Goal: Task Accomplishment & Management: Use online tool/utility

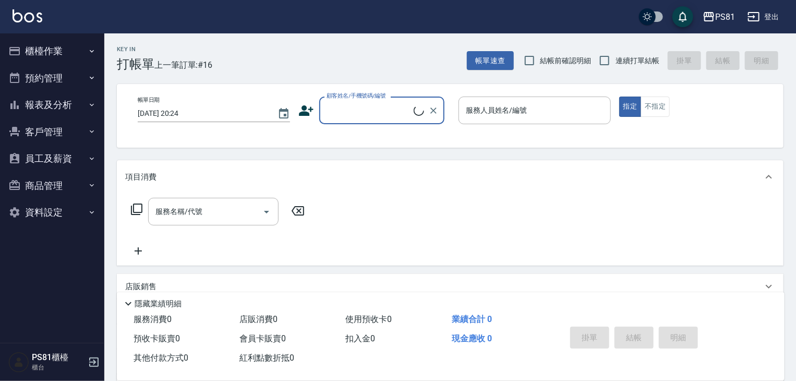
click at [52, 51] on button "櫃檯作業" at bounding box center [52, 51] width 96 height 27
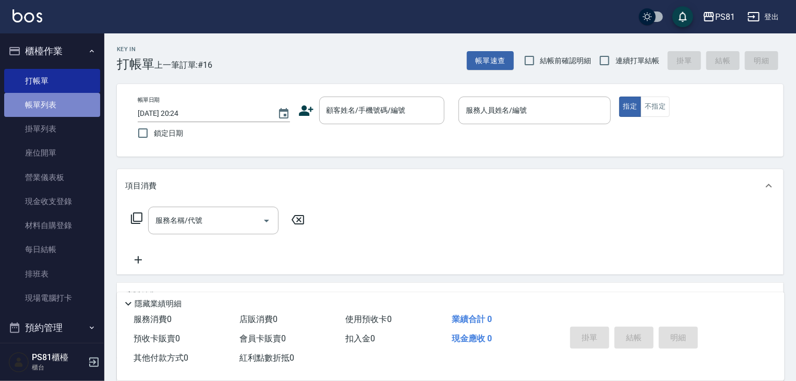
click at [58, 109] on link "帳單列表" at bounding box center [52, 105] width 96 height 24
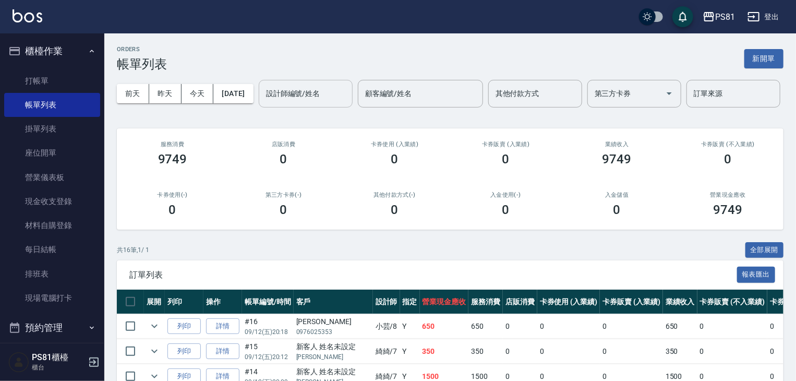
click at [264, 103] on input "設計師編號/姓名" at bounding box center [306, 94] width 85 height 18
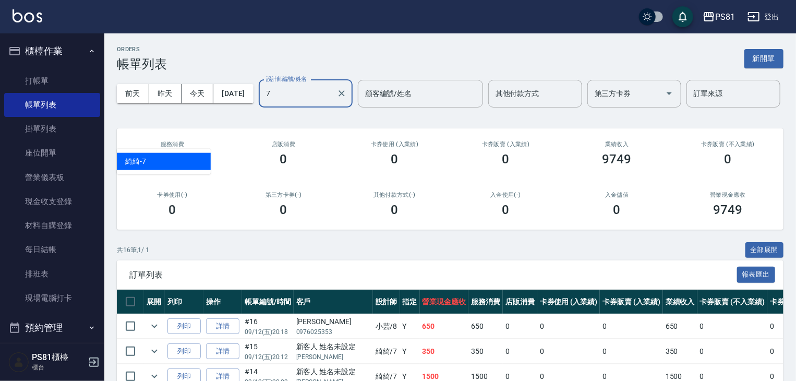
type input "綺綺-7"
click at [337, 99] on icon "Clear" at bounding box center [342, 93] width 10 height 10
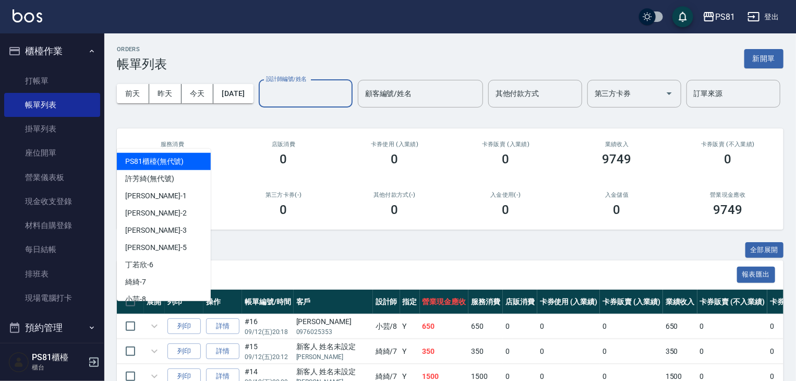
click at [264, 103] on input "設計師編號/姓名" at bounding box center [306, 94] width 85 height 18
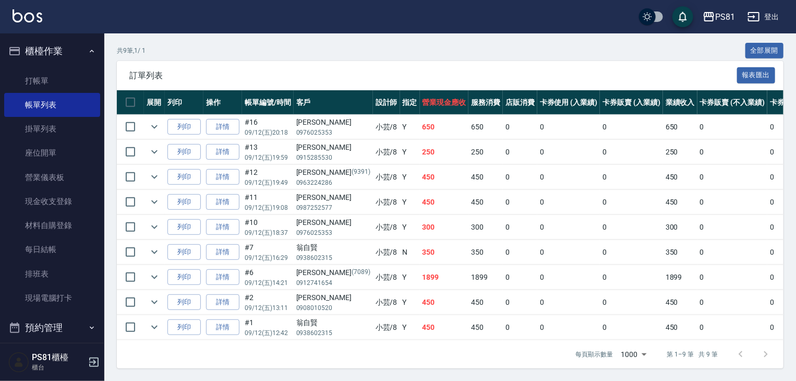
scroll to position [238, 0]
type input "小芸-8"
click at [312, 303] on p "0908010520" at bounding box center [333, 307] width 74 height 9
drag, startPoint x: 300, startPoint y: 268, endPoint x: 329, endPoint y: 269, distance: 29.2
click at [329, 269] on div "[PERSON_NAME](7089)" at bounding box center [333, 272] width 74 height 11
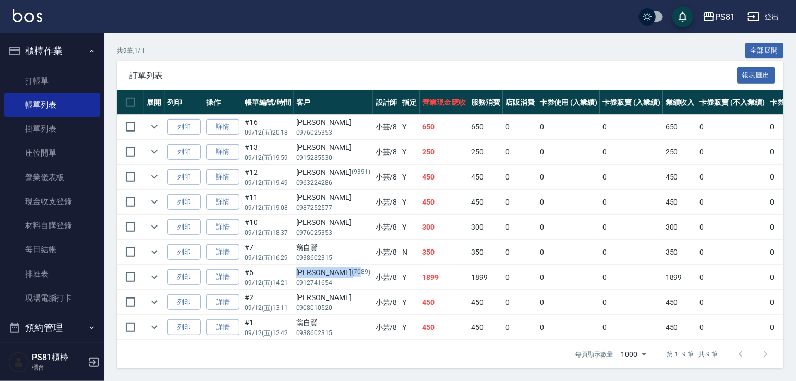
click at [352, 269] on p "(7089)" at bounding box center [361, 272] width 19 height 11
click at [155, 246] on icon "expand row" at bounding box center [154, 252] width 13 height 13
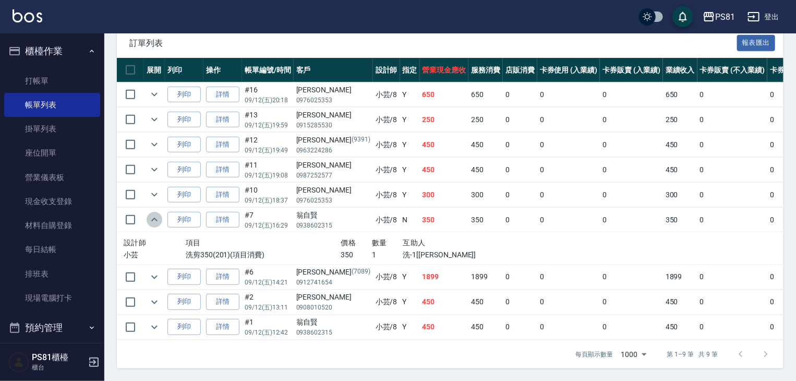
click at [155, 226] on icon "expand row" at bounding box center [154, 219] width 13 height 13
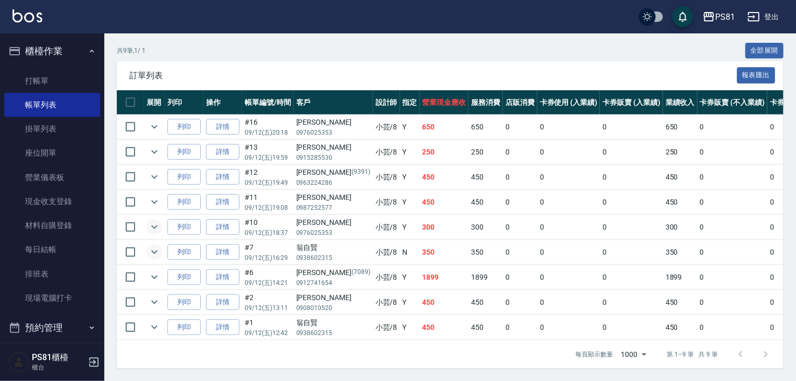
click at [154, 221] on icon "expand row" at bounding box center [154, 227] width 13 height 13
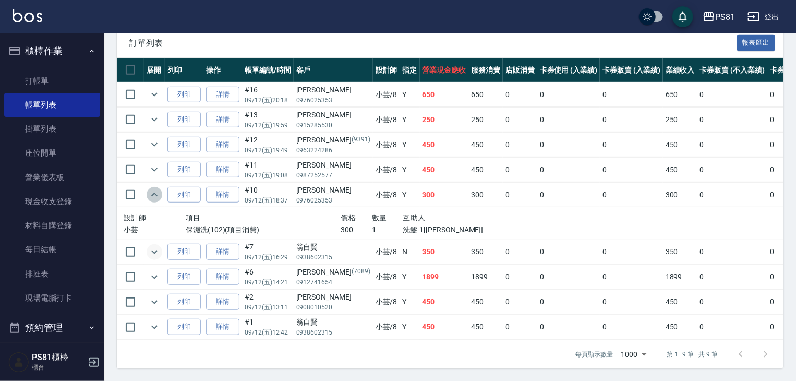
click at [154, 196] on icon "expand row" at bounding box center [154, 195] width 6 height 4
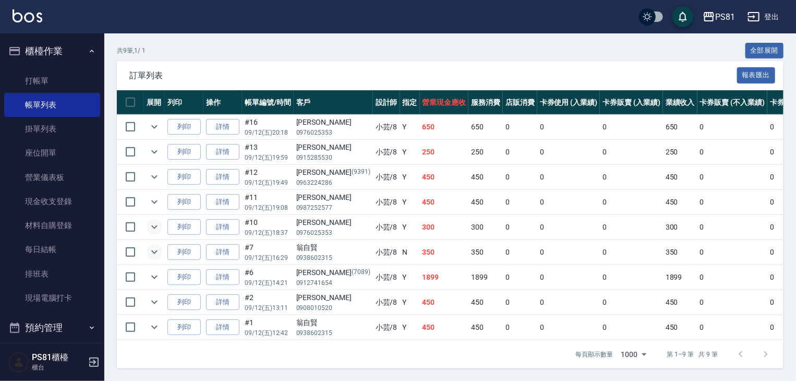
click at [311, 203] on p "0987252577" at bounding box center [333, 207] width 74 height 9
click at [307, 178] on p "0963224286" at bounding box center [333, 182] width 74 height 9
click at [312, 153] on p "0915285530" at bounding box center [333, 157] width 74 height 9
click at [320, 120] on div "[PERSON_NAME]" at bounding box center [333, 122] width 74 height 11
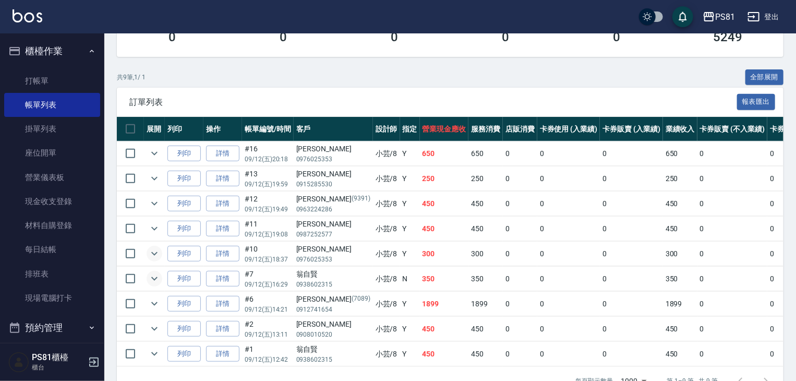
scroll to position [29, 0]
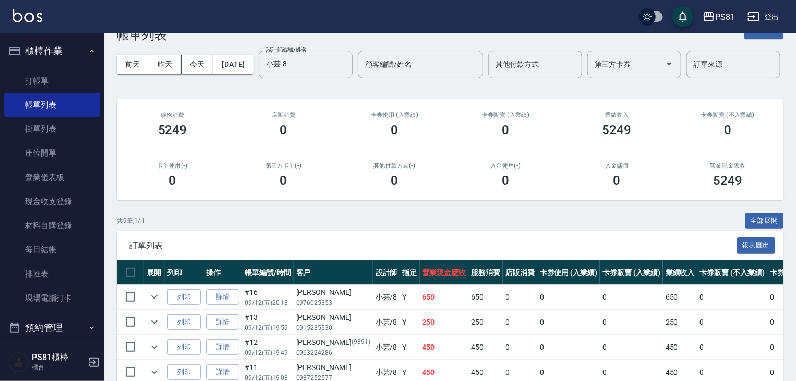
click at [71, 47] on button "櫃檯作業" at bounding box center [52, 51] width 96 height 27
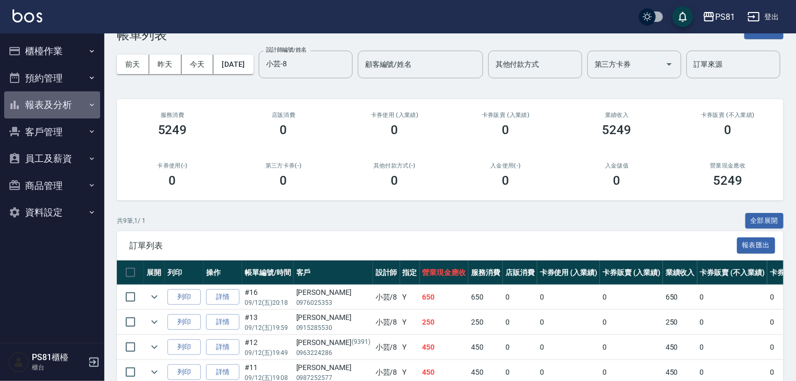
click at [70, 103] on button "報表及分析" at bounding box center [52, 104] width 96 height 27
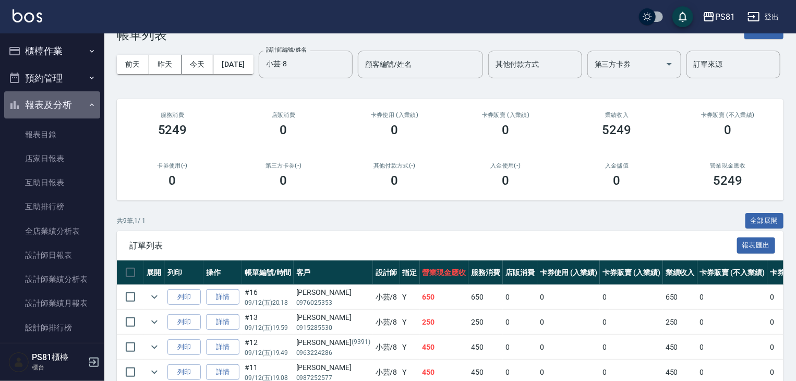
drag, startPoint x: 62, startPoint y: 109, endPoint x: 68, endPoint y: 82, distance: 26.7
click at [63, 109] on button "報表及分析" at bounding box center [52, 104] width 96 height 27
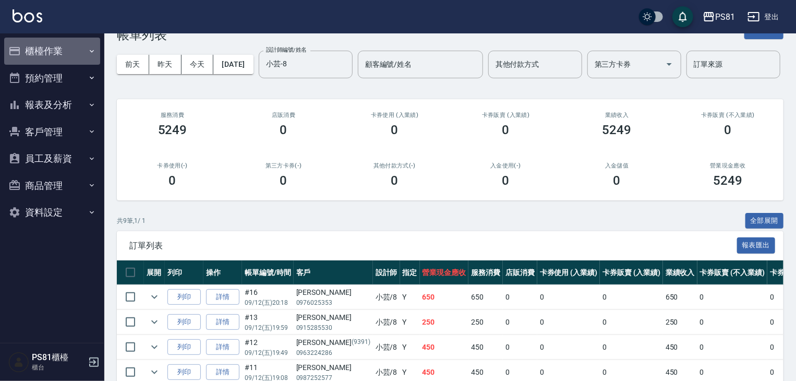
click at [63, 59] on button "櫃檯作業" at bounding box center [52, 51] width 96 height 27
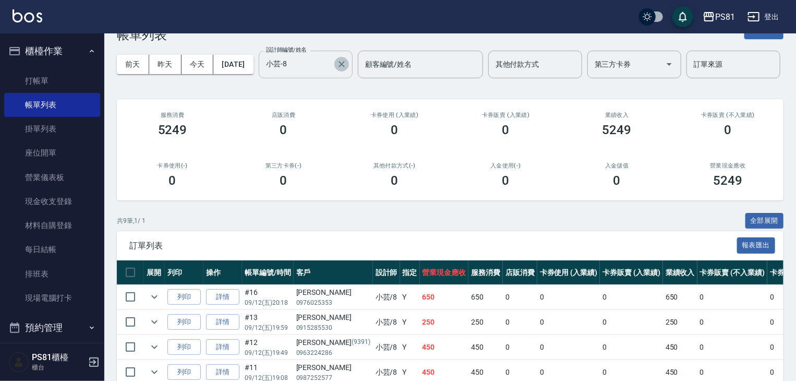
click at [337, 69] on icon "Clear" at bounding box center [342, 64] width 10 height 10
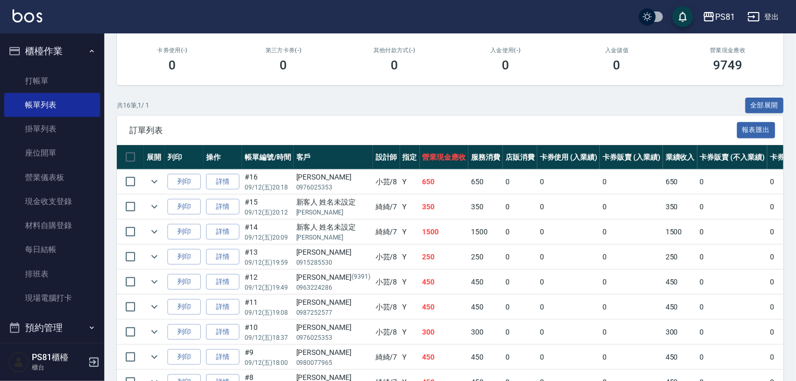
scroll to position [157, 0]
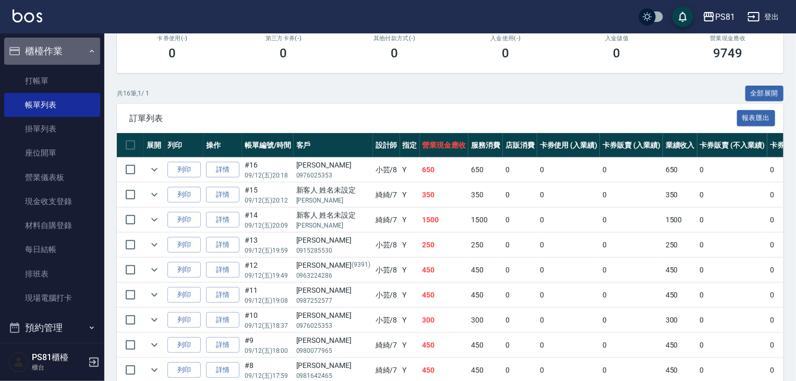
click at [61, 54] on button "櫃檯作業" at bounding box center [52, 51] width 96 height 27
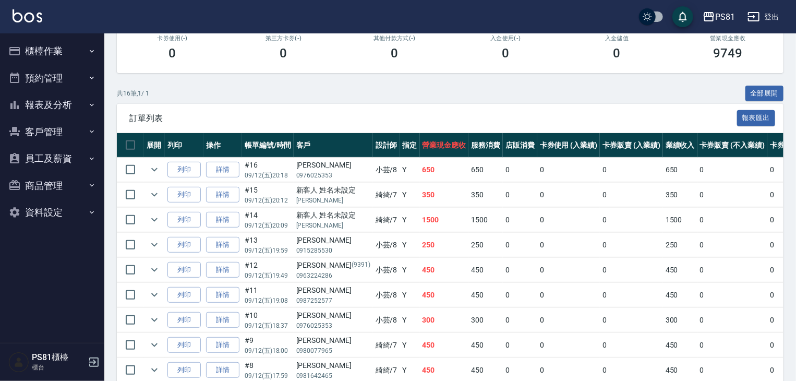
click at [47, 105] on button "報表及分析" at bounding box center [52, 104] width 96 height 27
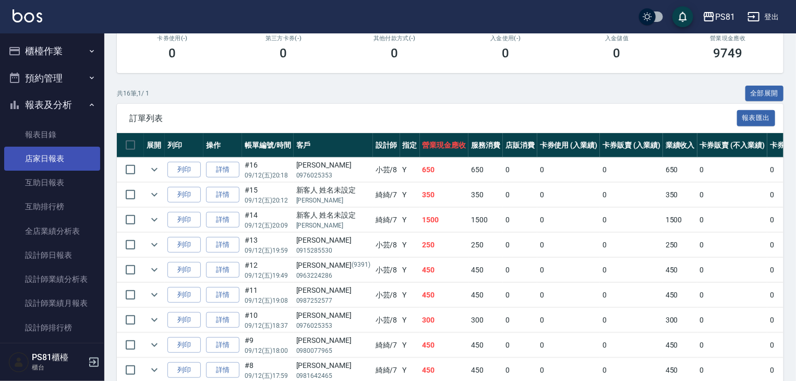
click at [64, 160] on link "店家日報表" at bounding box center [52, 159] width 96 height 24
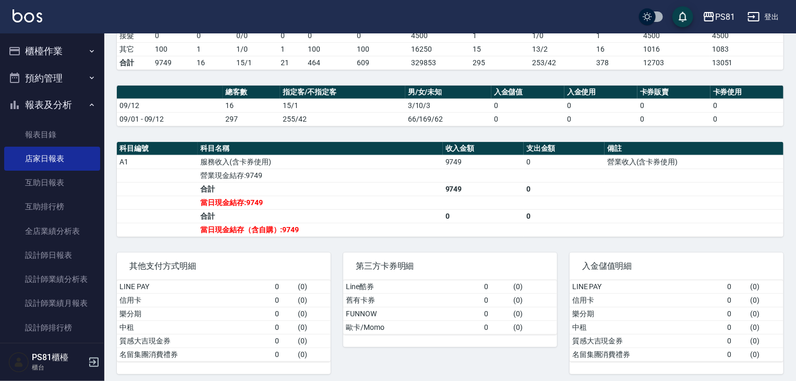
scroll to position [238, 0]
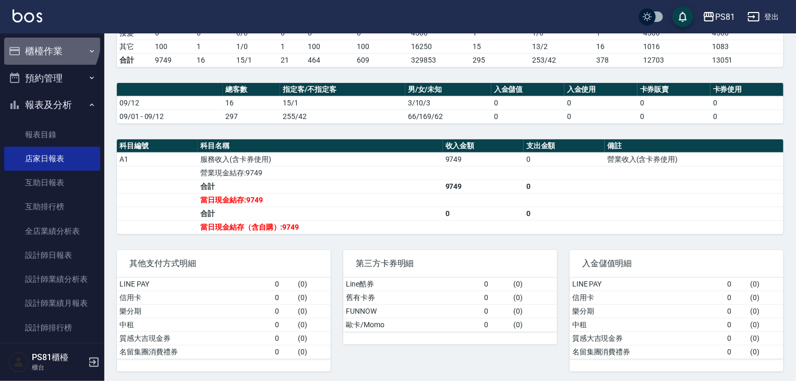
click at [48, 43] on button "櫃檯作業" at bounding box center [52, 51] width 96 height 27
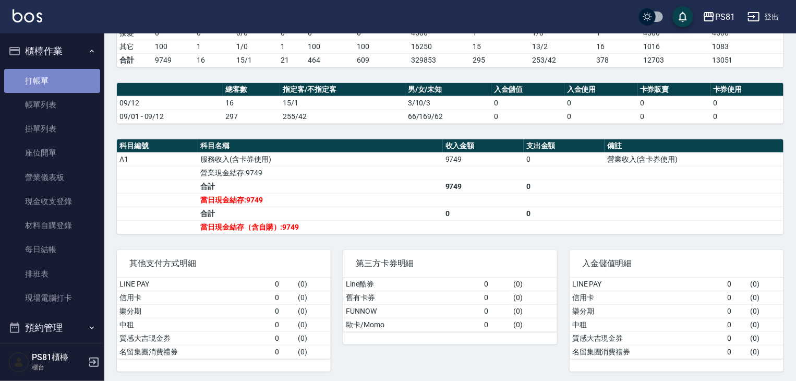
click at [64, 86] on link "打帳單" at bounding box center [52, 81] width 96 height 24
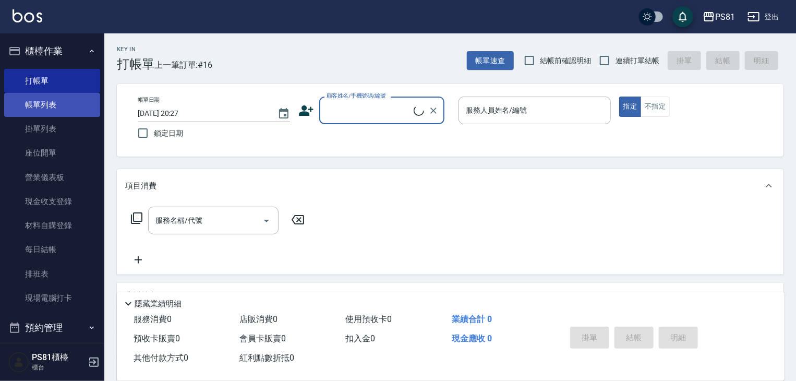
click at [58, 104] on link "帳單列表" at bounding box center [52, 105] width 96 height 24
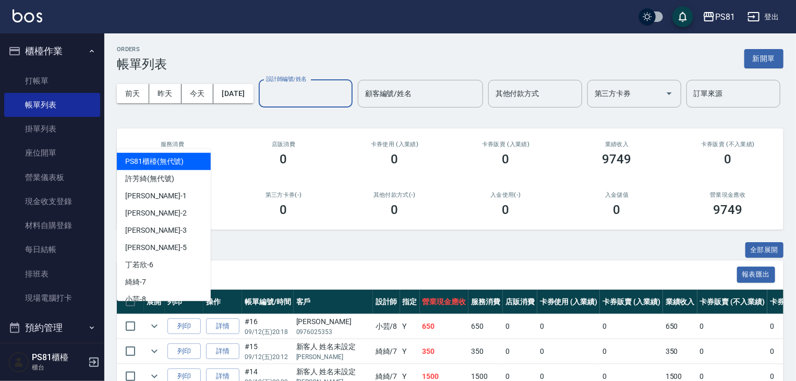
click at [264, 103] on input "設計師編號/姓名" at bounding box center [306, 94] width 85 height 18
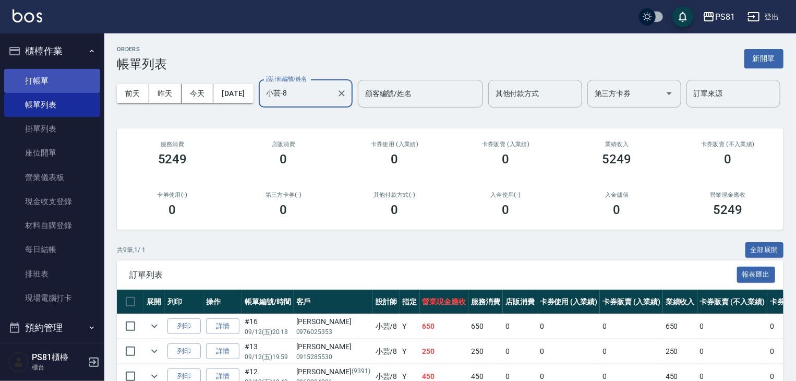
type input "小芸-8"
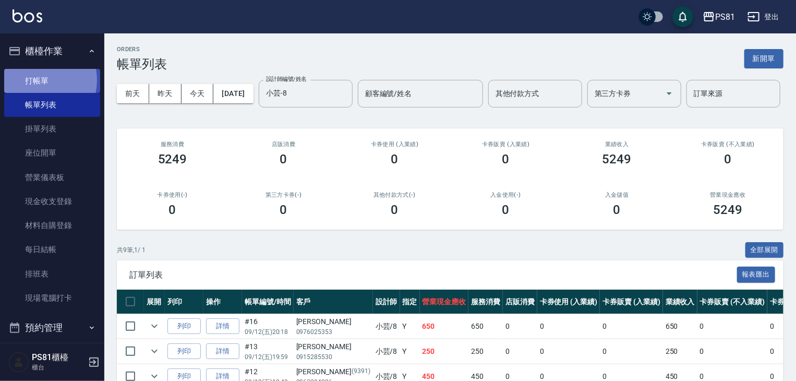
click at [34, 80] on link "打帳單" at bounding box center [52, 81] width 96 height 24
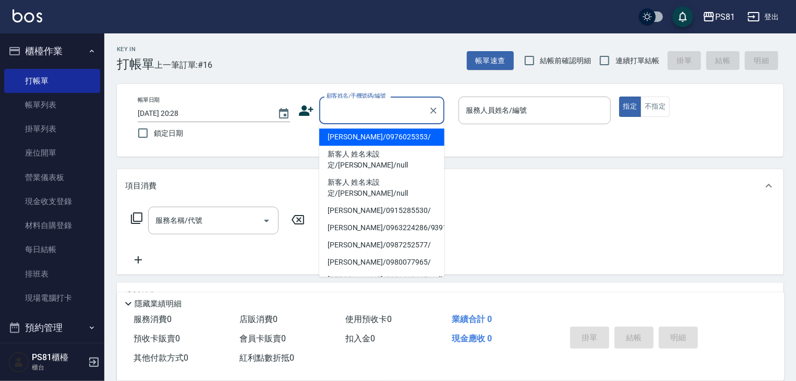
click at [396, 106] on input "顧客姓名/手機號碼/編號" at bounding box center [374, 110] width 100 height 18
drag, startPoint x: 388, startPoint y: 134, endPoint x: 401, endPoint y: 134, distance: 13.1
click at [388, 134] on li "[PERSON_NAME]/0976025353/" at bounding box center [381, 136] width 125 height 17
type input "[PERSON_NAME]/0976025353/"
type input "小芸-8"
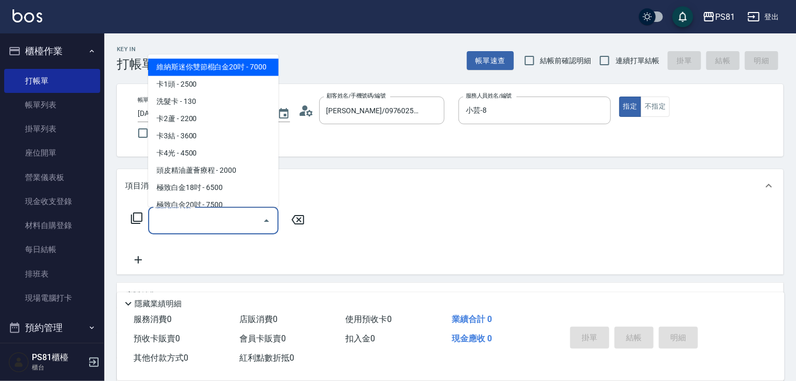
click at [190, 216] on input "服務名稱/代號" at bounding box center [205, 220] width 105 height 18
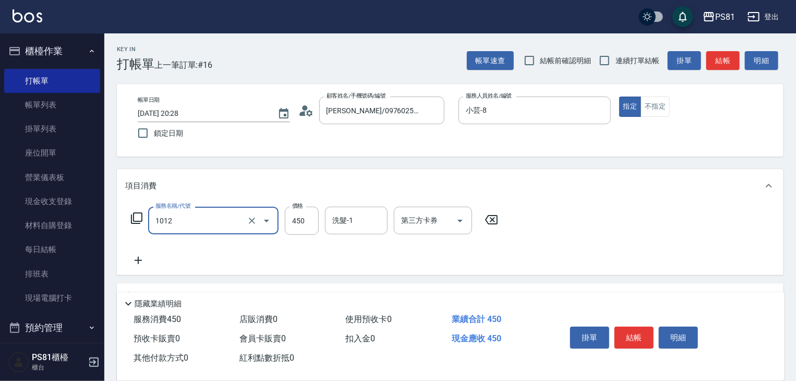
type input "B級洗剪(1012)"
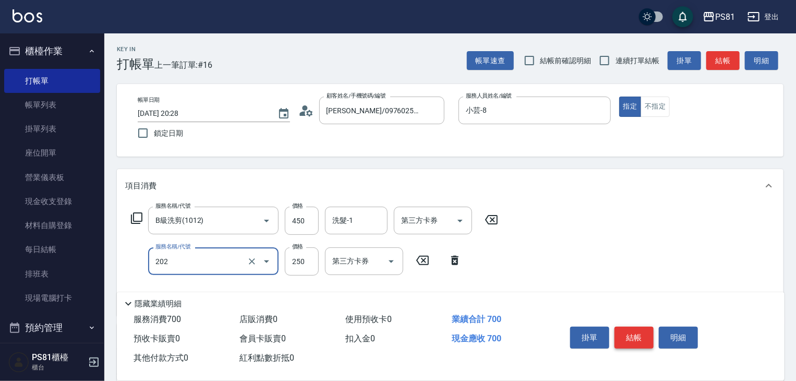
type input "單剪250(202)"
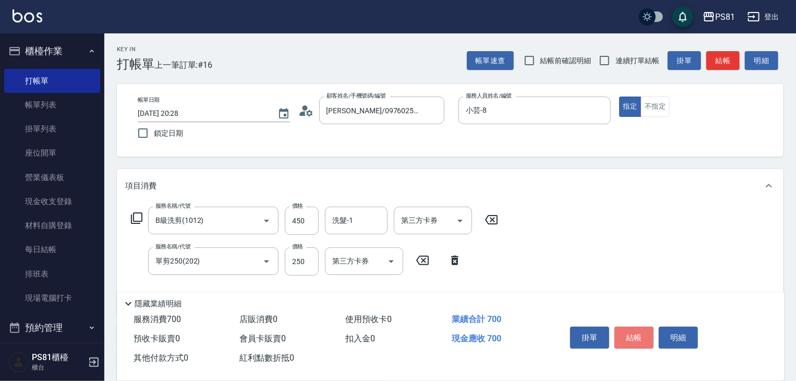
click at [628, 334] on button "結帳" at bounding box center [634, 338] width 39 height 22
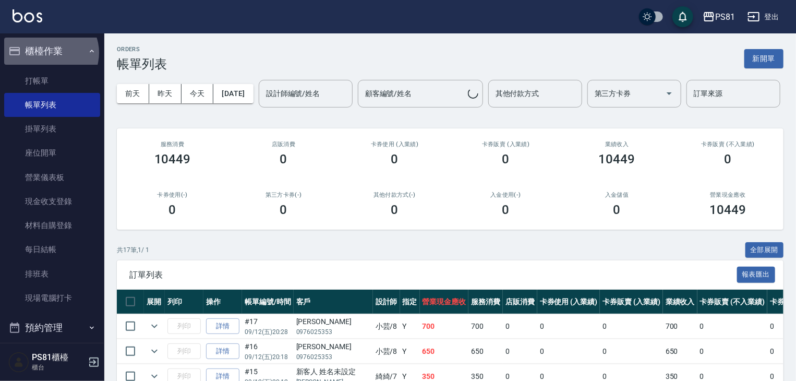
click at [50, 53] on button "櫃檯作業" at bounding box center [52, 51] width 96 height 27
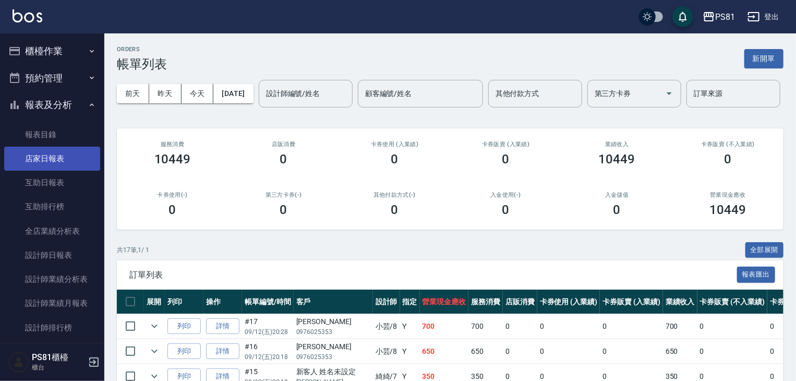
click at [63, 158] on link "店家日報表" at bounding box center [52, 159] width 96 height 24
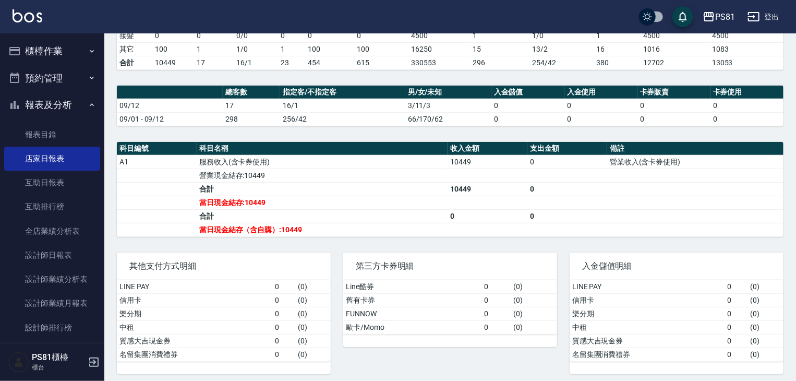
scroll to position [238, 0]
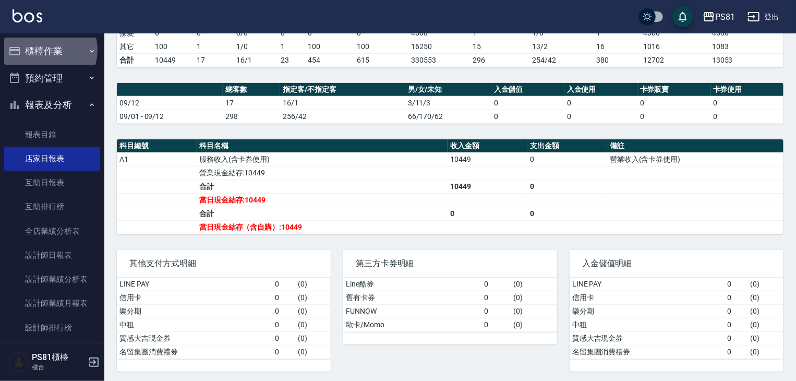
click at [46, 50] on button "櫃檯作業" at bounding box center [52, 51] width 96 height 27
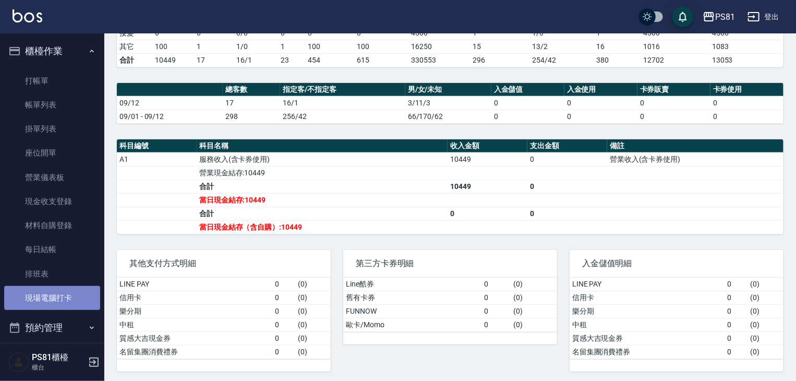
click at [68, 303] on link "現場電腦打卡" at bounding box center [52, 298] width 96 height 24
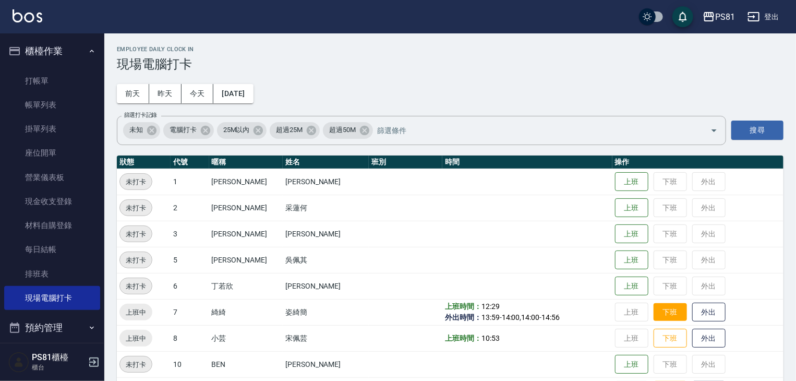
click at [662, 305] on button "下班" at bounding box center [670, 312] width 33 height 18
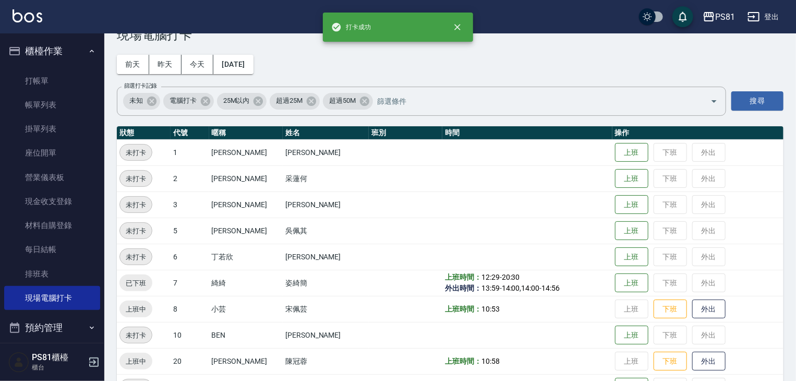
scroll to position [52, 0]
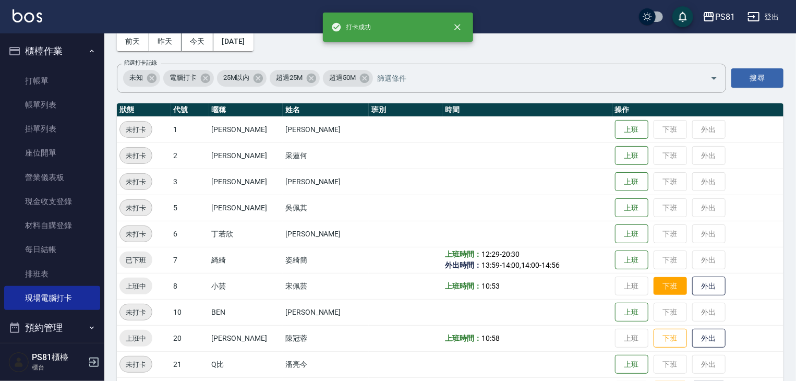
drag, startPoint x: 658, startPoint y: 282, endPoint x: 652, endPoint y: 277, distance: 8.2
click at [658, 281] on button "下班" at bounding box center [670, 286] width 33 height 18
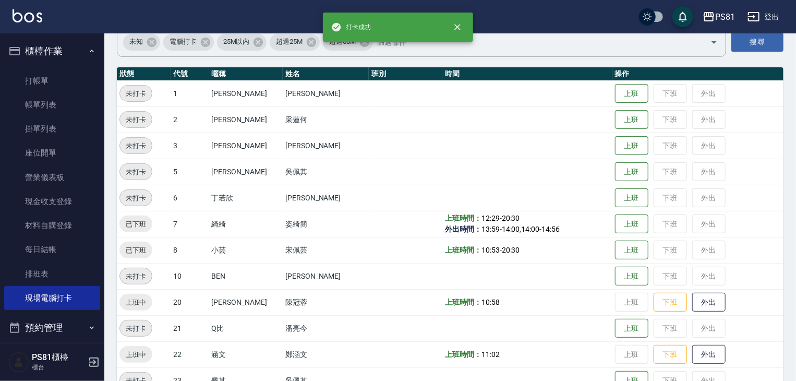
scroll to position [104, 0]
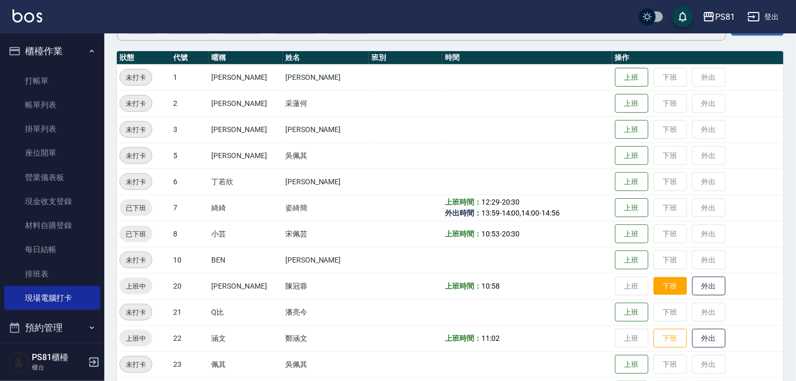
click at [664, 283] on button "下班" at bounding box center [670, 286] width 33 height 18
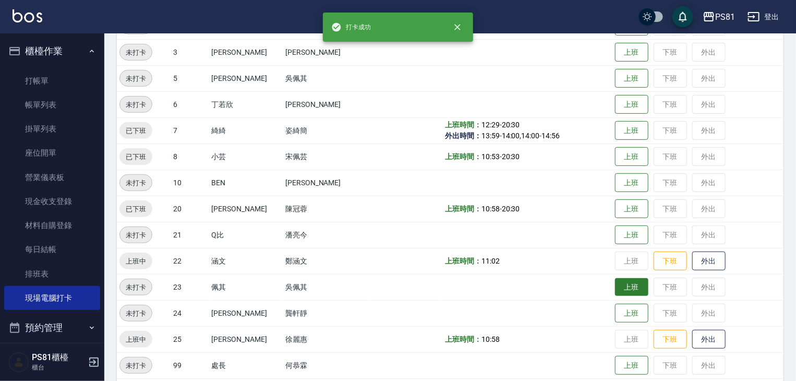
scroll to position [209, 0]
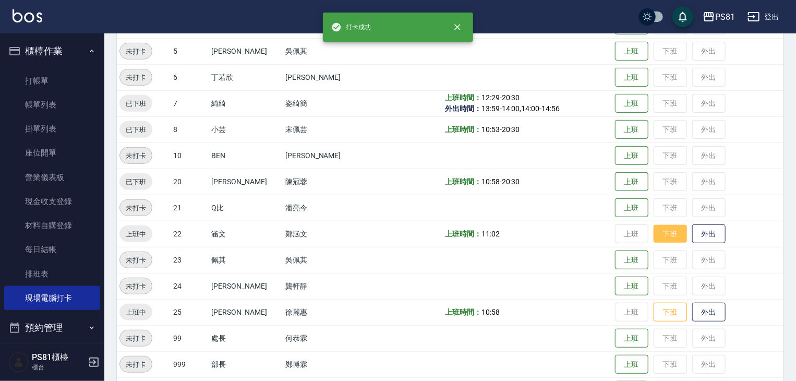
click at [660, 229] on button "下班" at bounding box center [670, 234] width 33 height 18
click at [667, 312] on button "下班" at bounding box center [670, 312] width 33 height 18
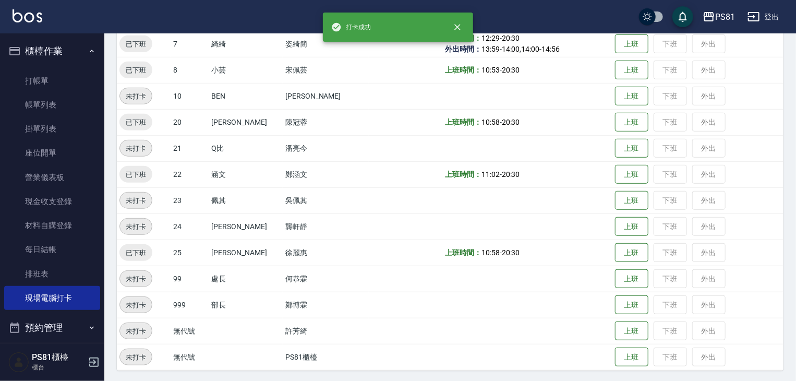
scroll to position [270, 0]
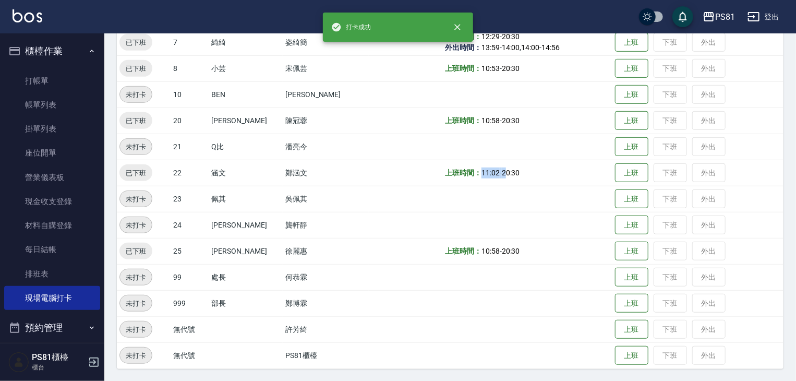
drag, startPoint x: 449, startPoint y: 182, endPoint x: 476, endPoint y: 174, distance: 28.4
click at [476, 173] on td "上班時間： 11:02 - 20:30" at bounding box center [527, 173] width 170 height 26
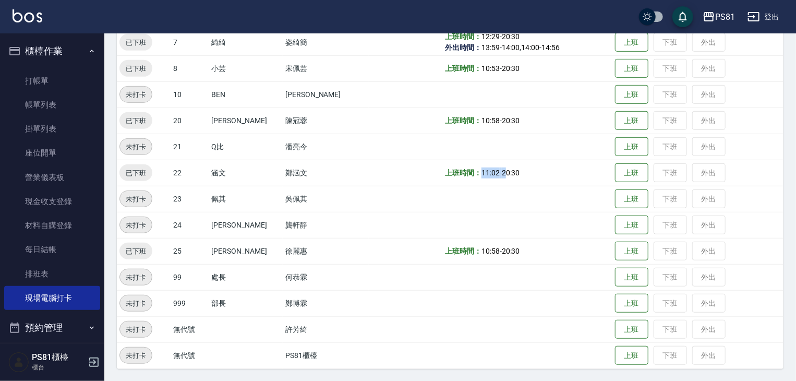
click at [502, 174] on span "20:30" at bounding box center [511, 173] width 18 height 8
